Goal: Check status: Check status

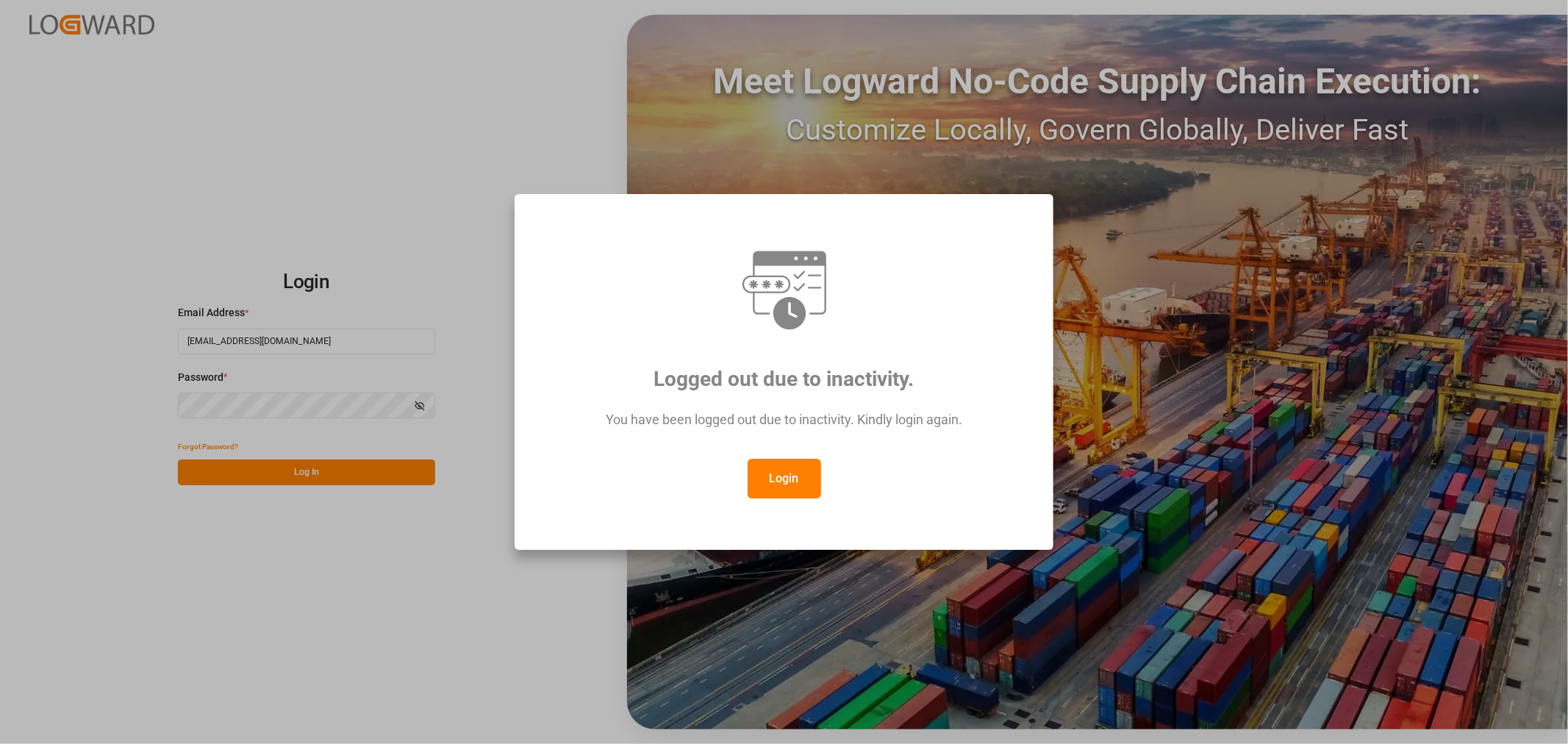
click at [775, 483] on button "Login" at bounding box center [784, 479] width 74 height 39
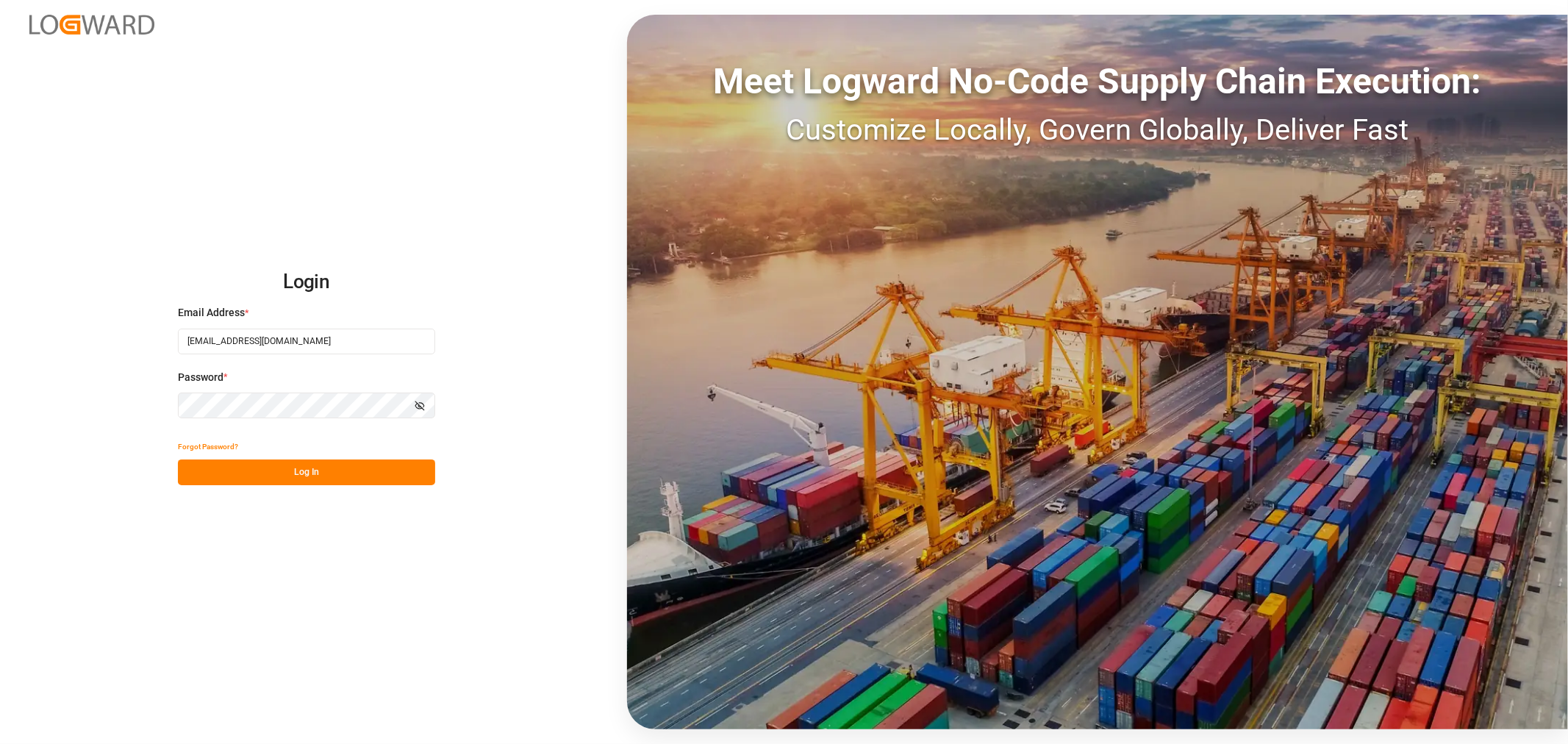
click at [289, 471] on button "Log In" at bounding box center [306, 472] width 257 height 26
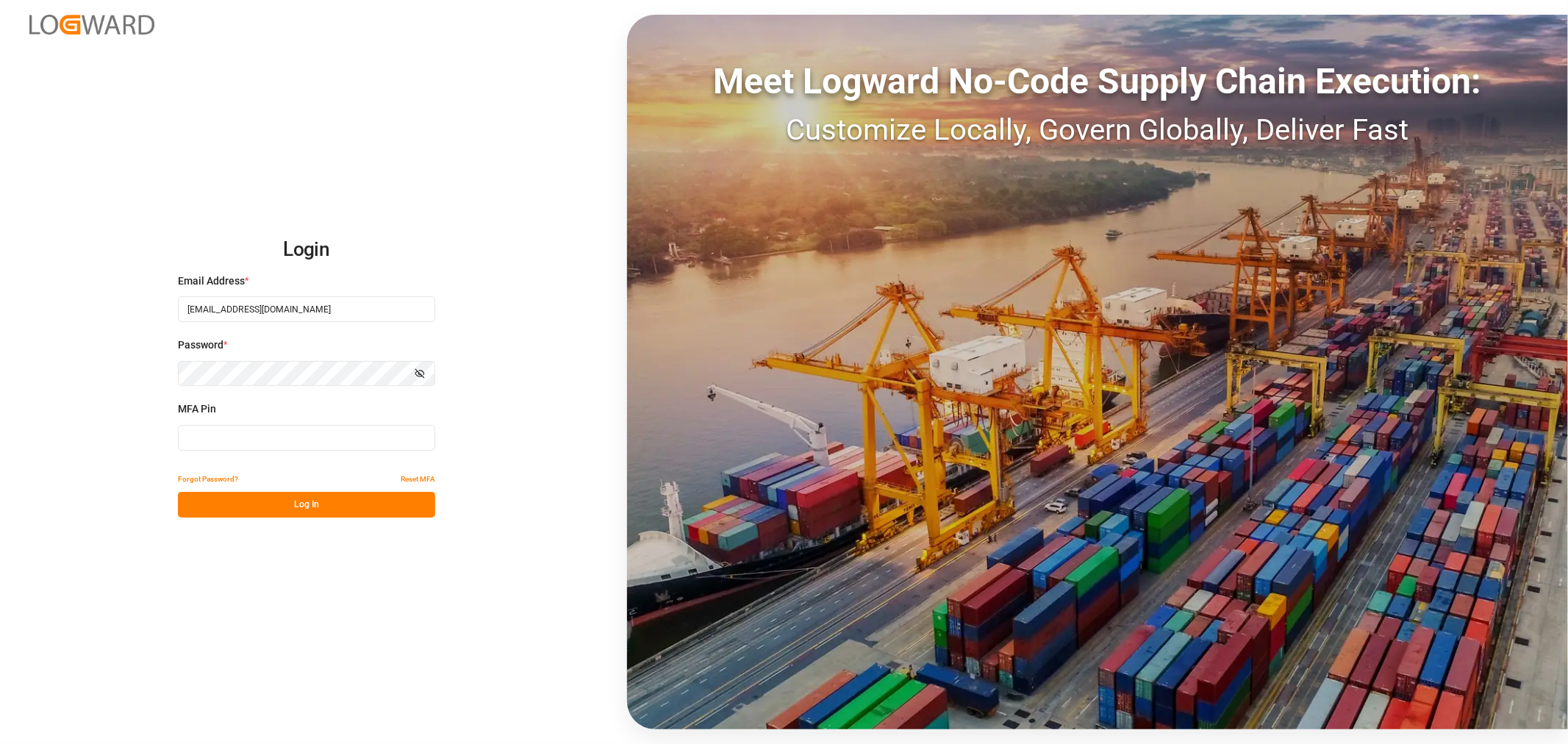
click at [337, 449] on input at bounding box center [306, 437] width 257 height 26
type input "954766"
click at [296, 508] on button "Log In" at bounding box center [306, 505] width 257 height 26
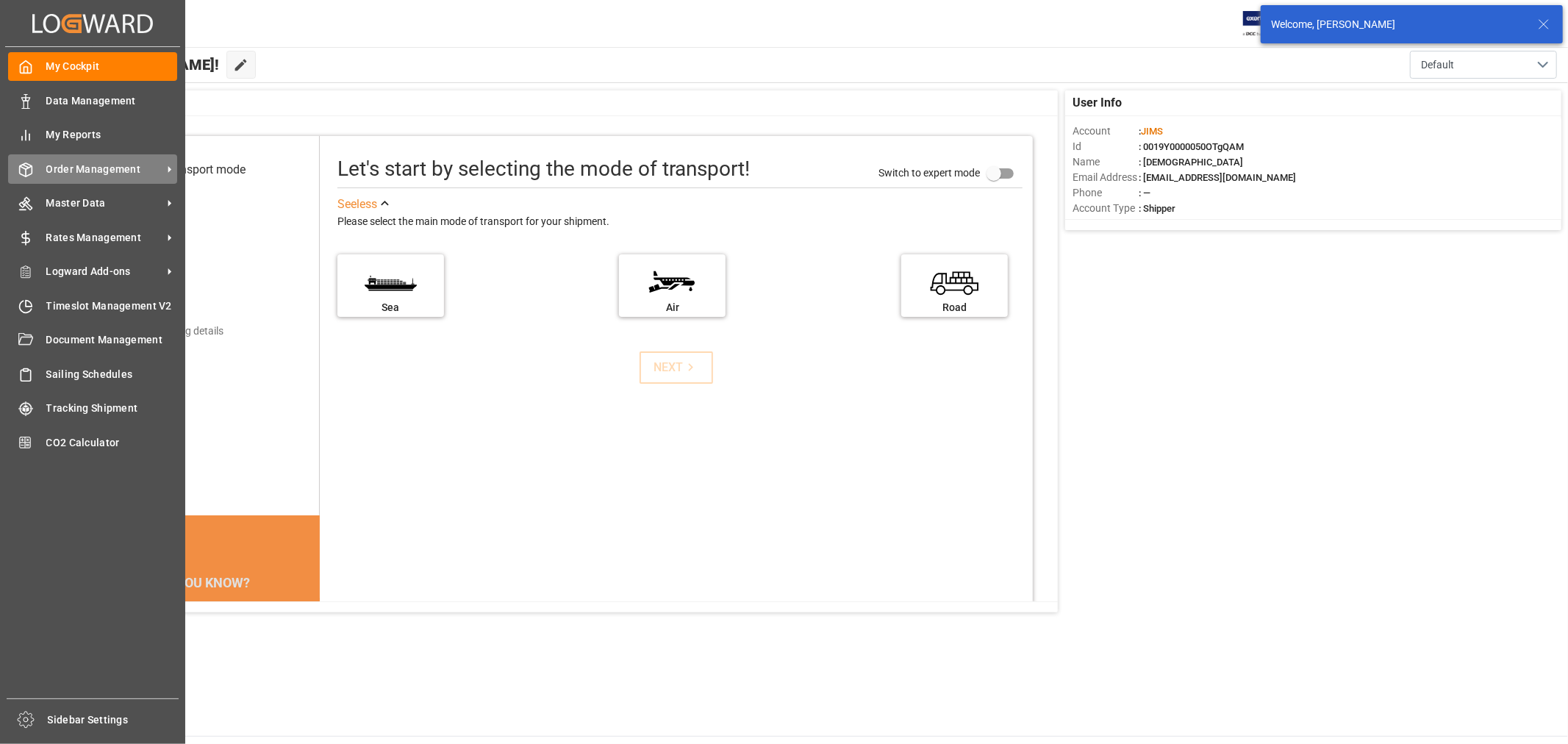
click at [76, 171] on span "Order Management" at bounding box center [105, 169] width 117 height 15
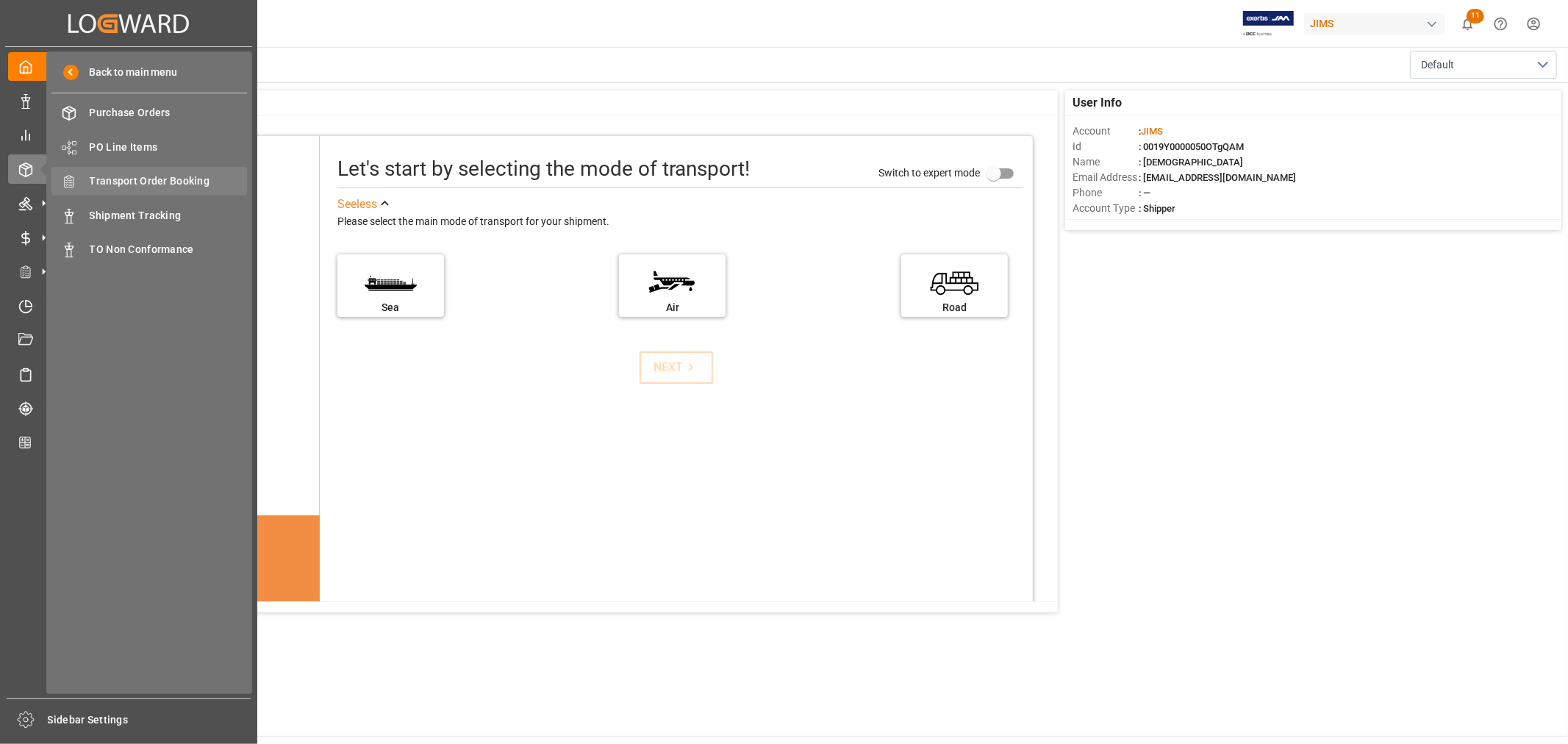
click at [160, 177] on span "Transport Order Booking" at bounding box center [169, 181] width 158 height 15
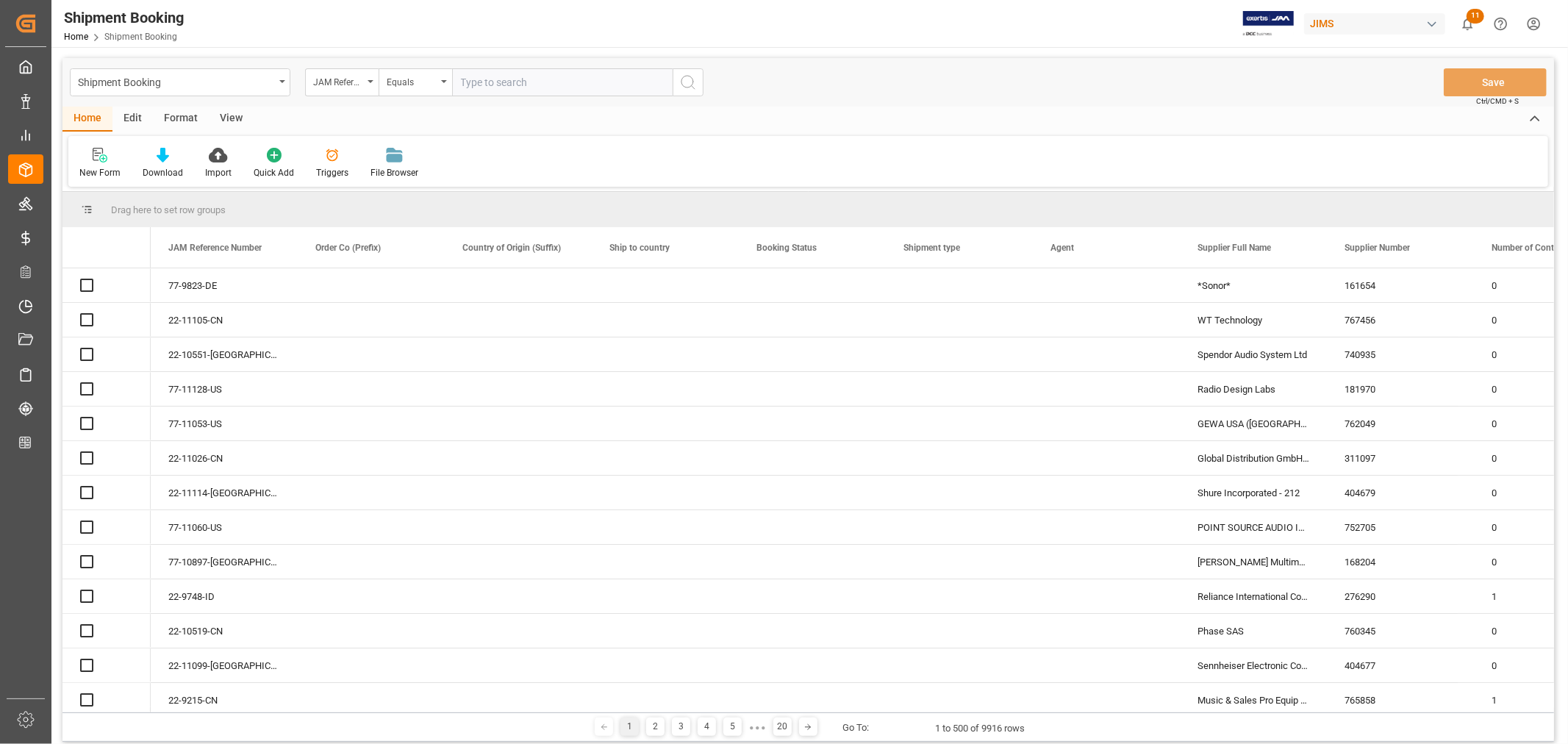
click at [489, 76] on input "text" at bounding box center [562, 82] width 221 height 28
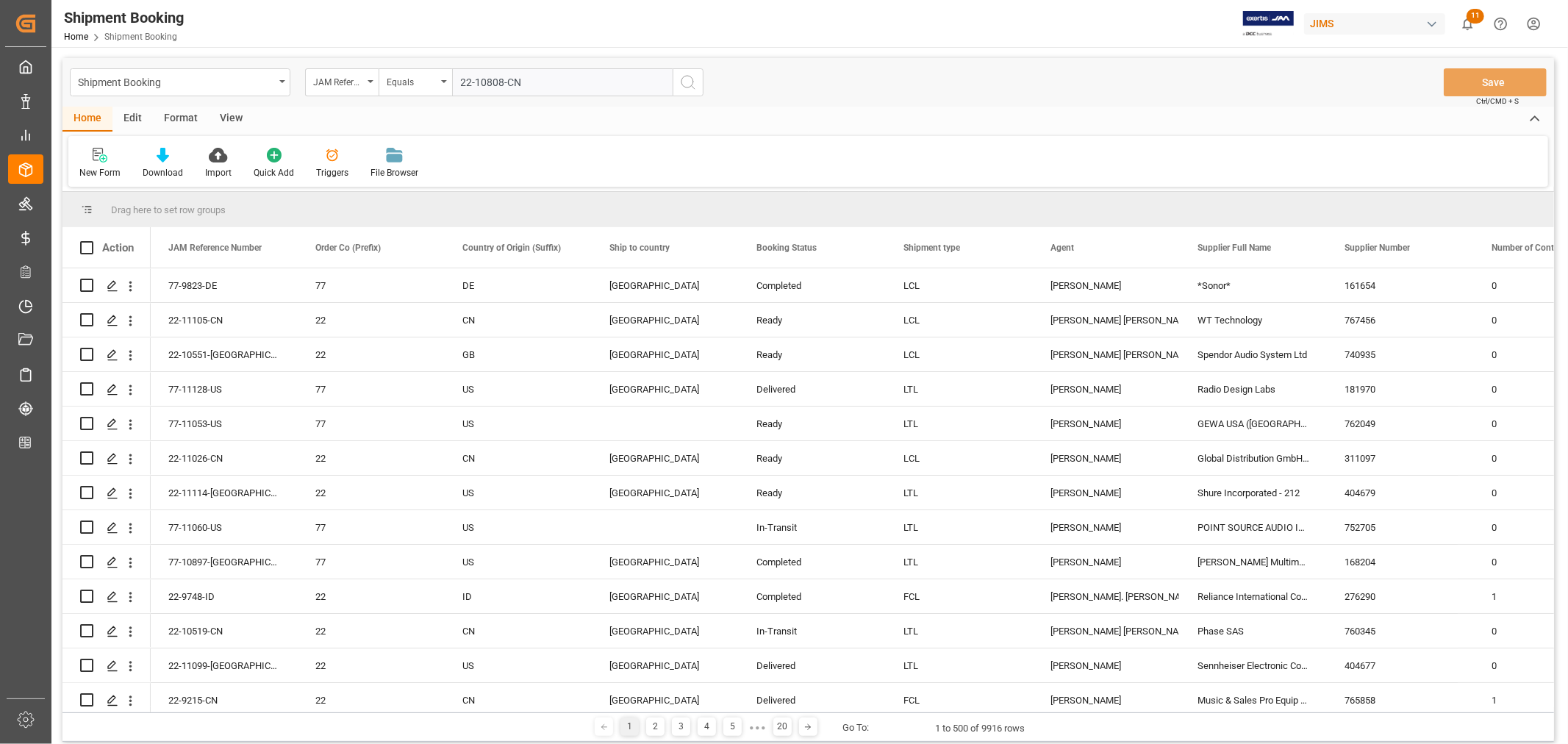
type input "22-10808-CN"
click at [685, 80] on icon "search button" at bounding box center [689, 82] width 18 height 18
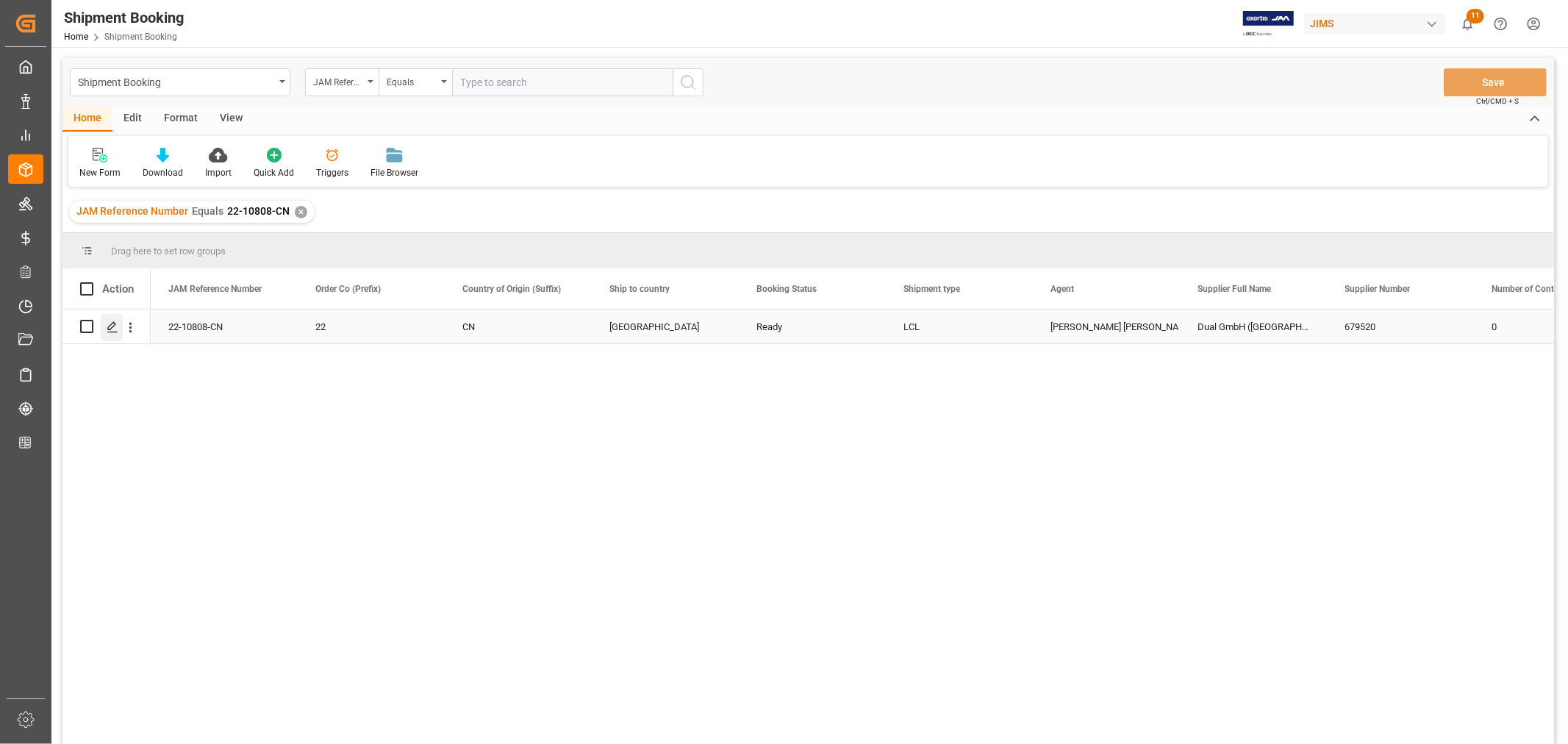
click at [108, 327] on polygon "Press SPACE to select this row." at bounding box center [112, 325] width 7 height 7
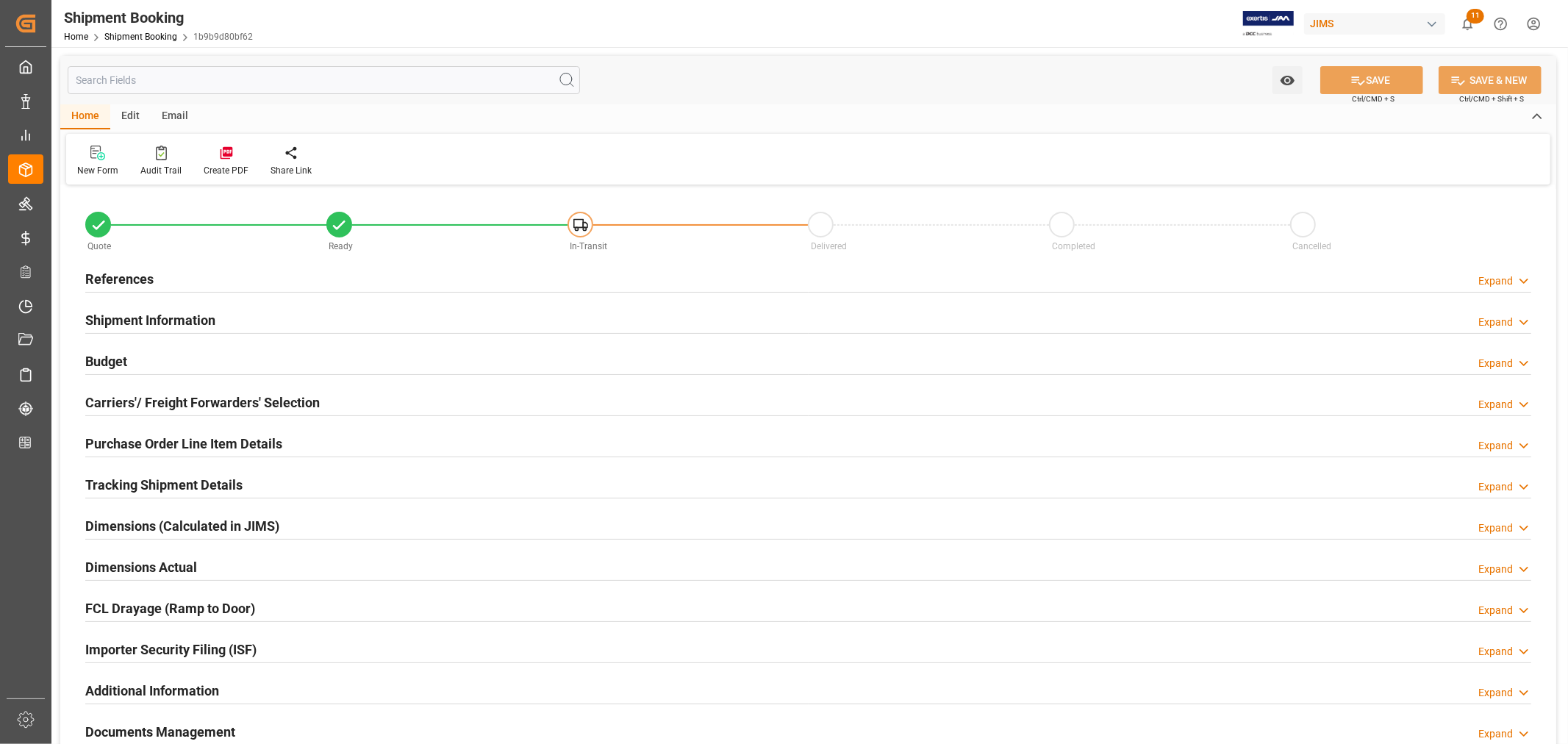
type input "39"
click at [149, 319] on h2 "Shipment Information" at bounding box center [150, 320] width 130 height 20
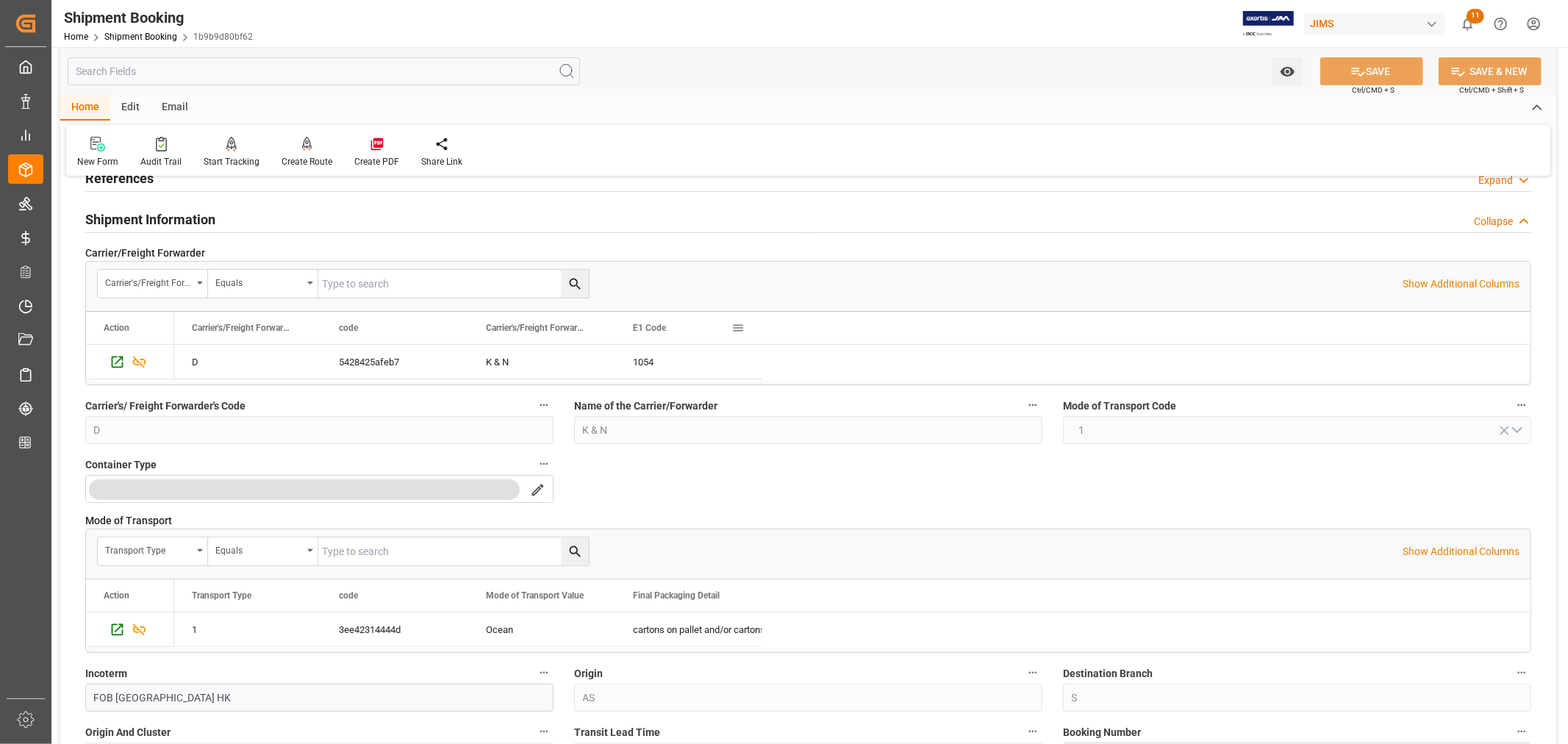
scroll to position [245, 0]
